Goal: Information Seeking & Learning: Learn about a topic

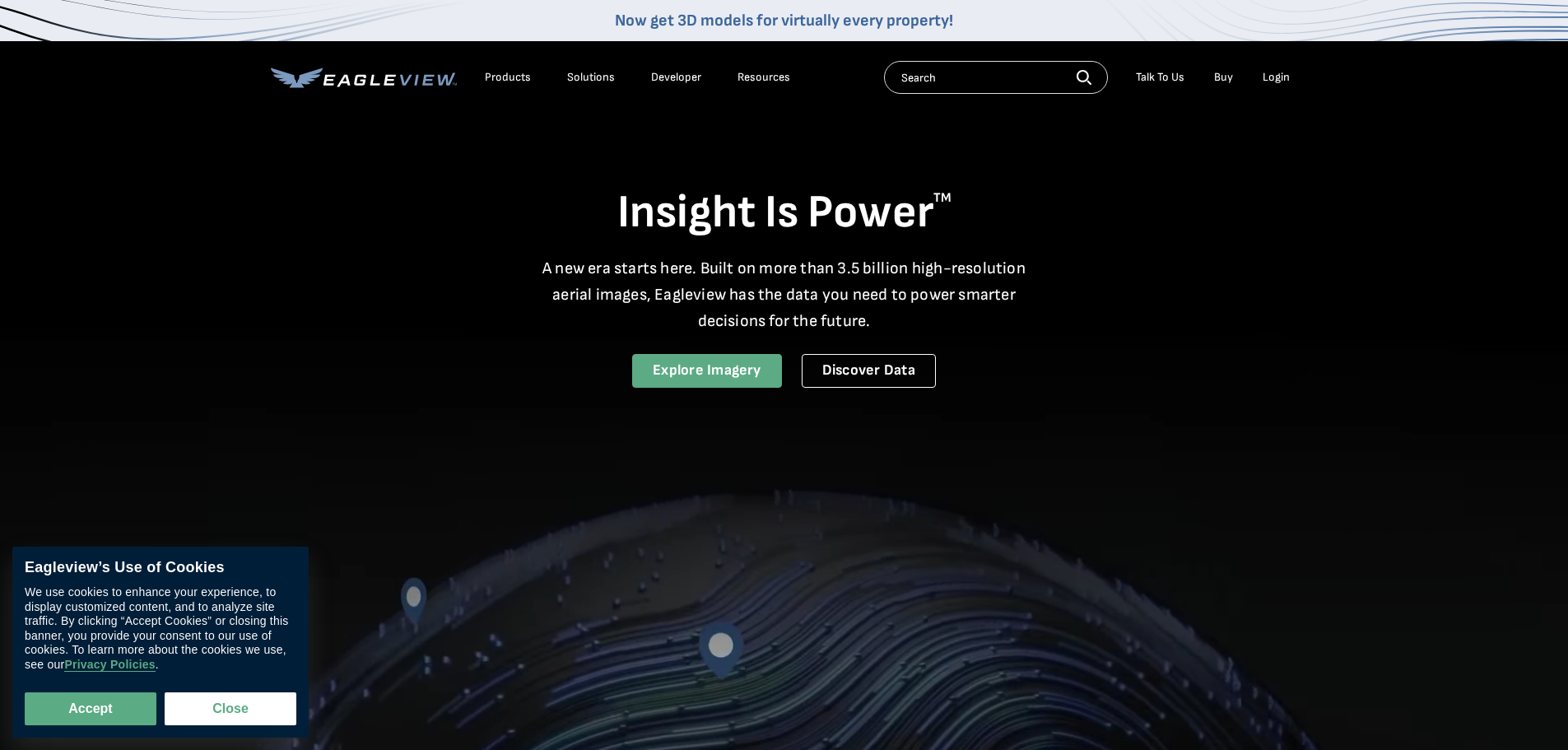
click at [684, 371] on link "Explore Imagery" at bounding box center [707, 371] width 150 height 34
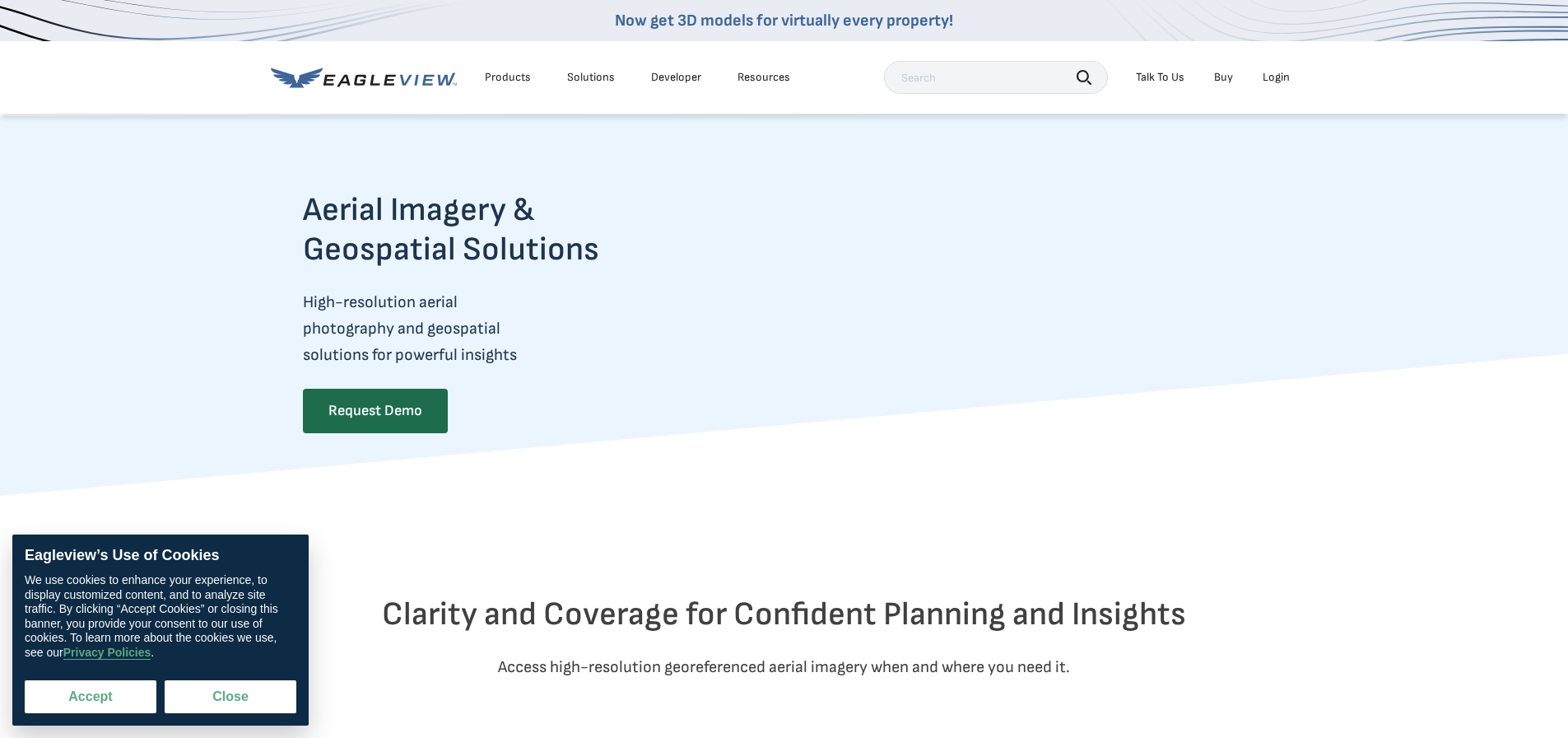
click at [88, 701] on button "Accept" at bounding box center [90, 696] width 132 height 33
checkbox input "true"
